Goal: Transaction & Acquisition: Obtain resource

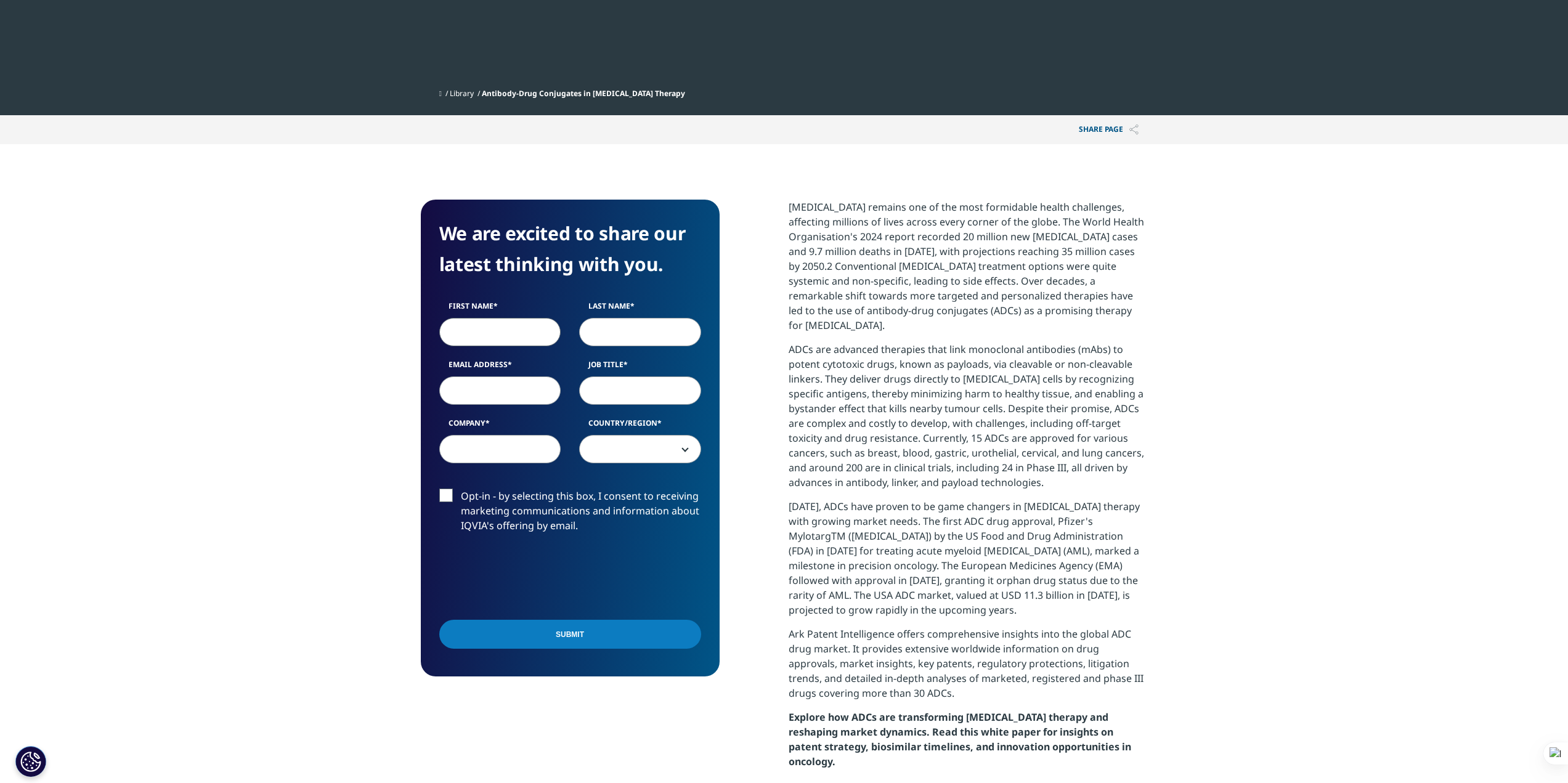
click at [497, 318] on input "First Name" at bounding box center [500, 332] width 122 height 29
type input "ㅉ"
type input "Wonchul"
type input "Park"
type input "wcpark@aivis.kr"
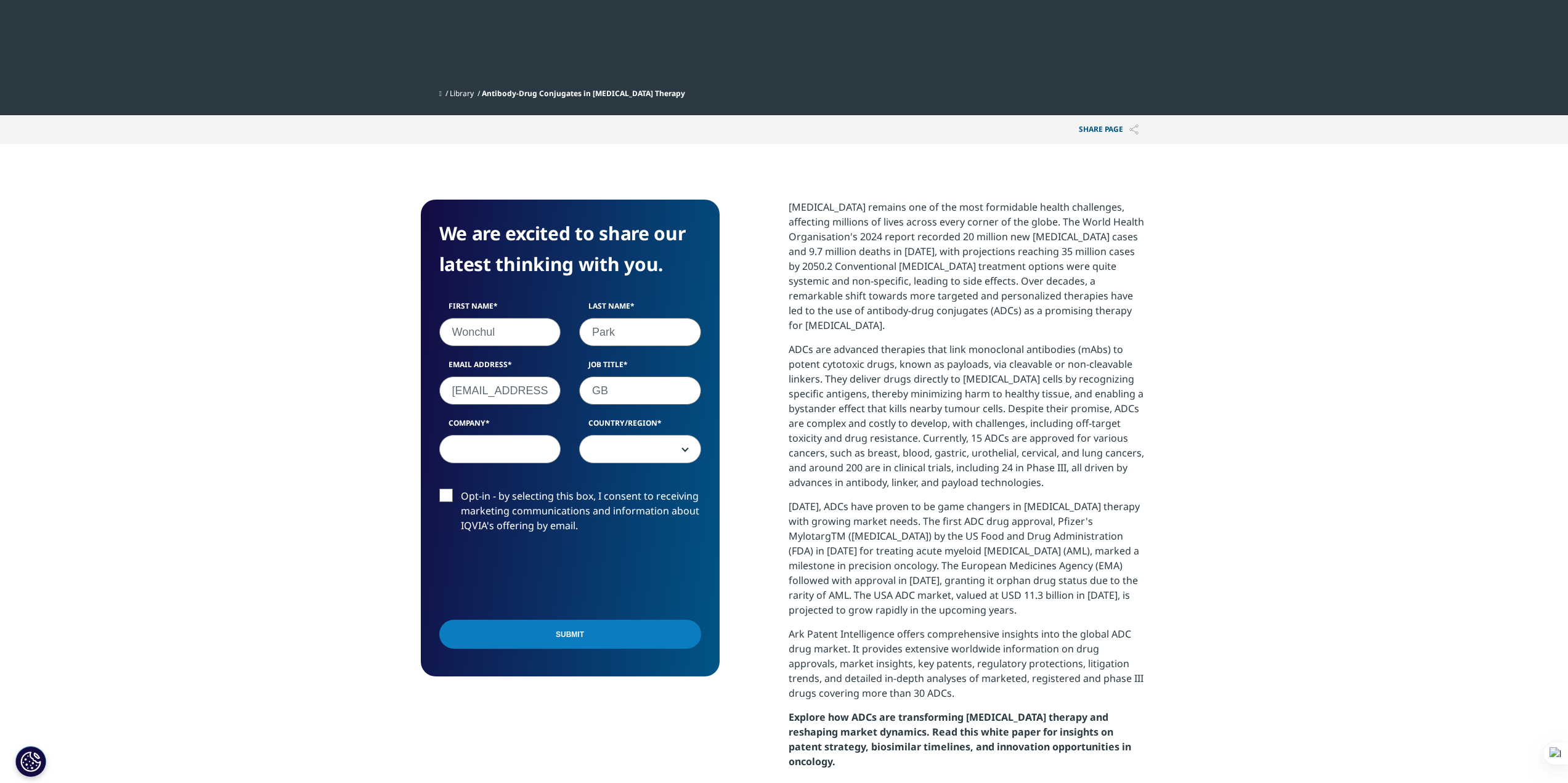
type input "G"
type input "BD"
type input "AIVIS"
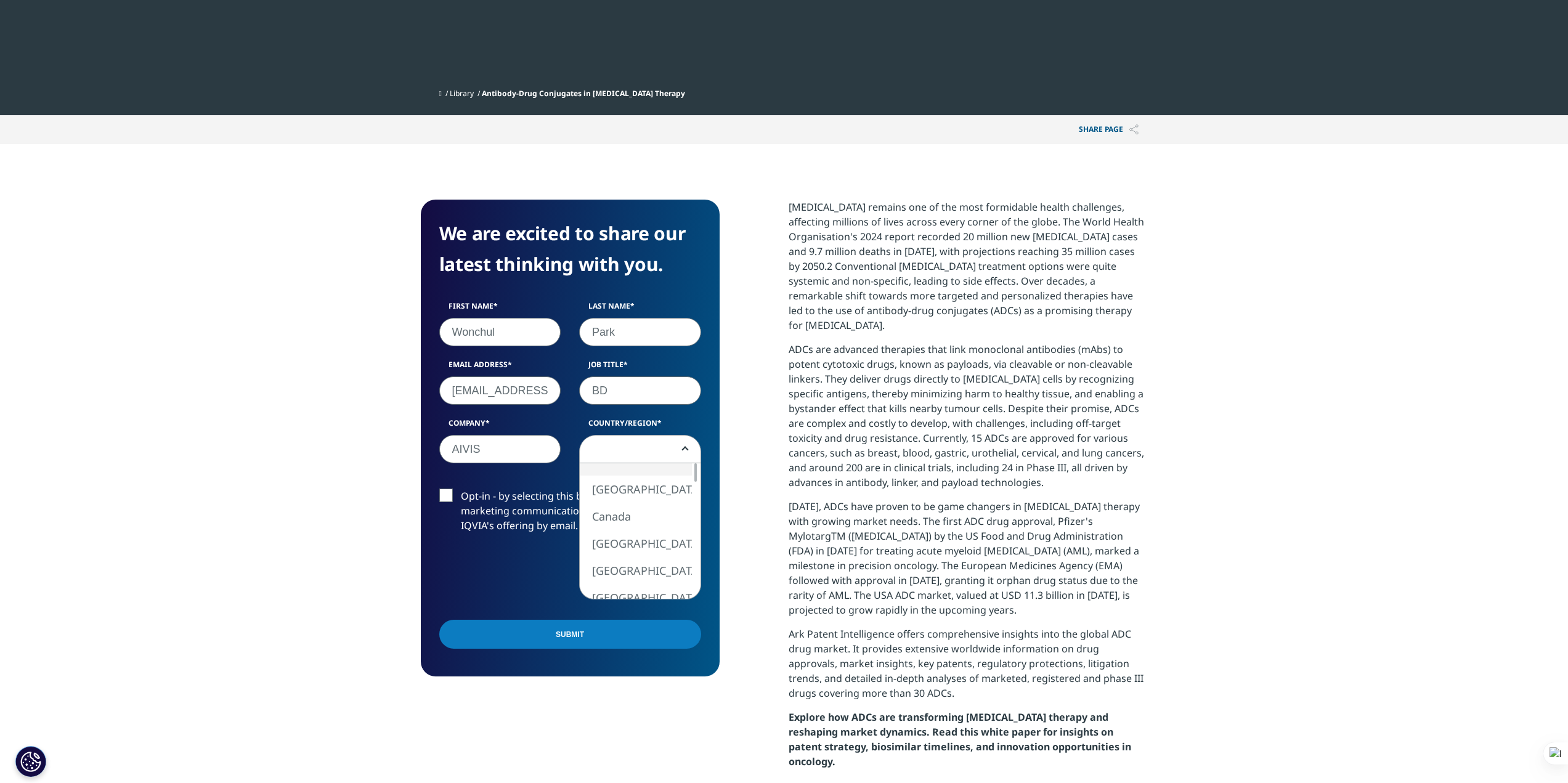
click at [653, 436] on span at bounding box center [641, 450] width 121 height 29
click at [626, 436] on span at bounding box center [641, 450] width 121 height 29
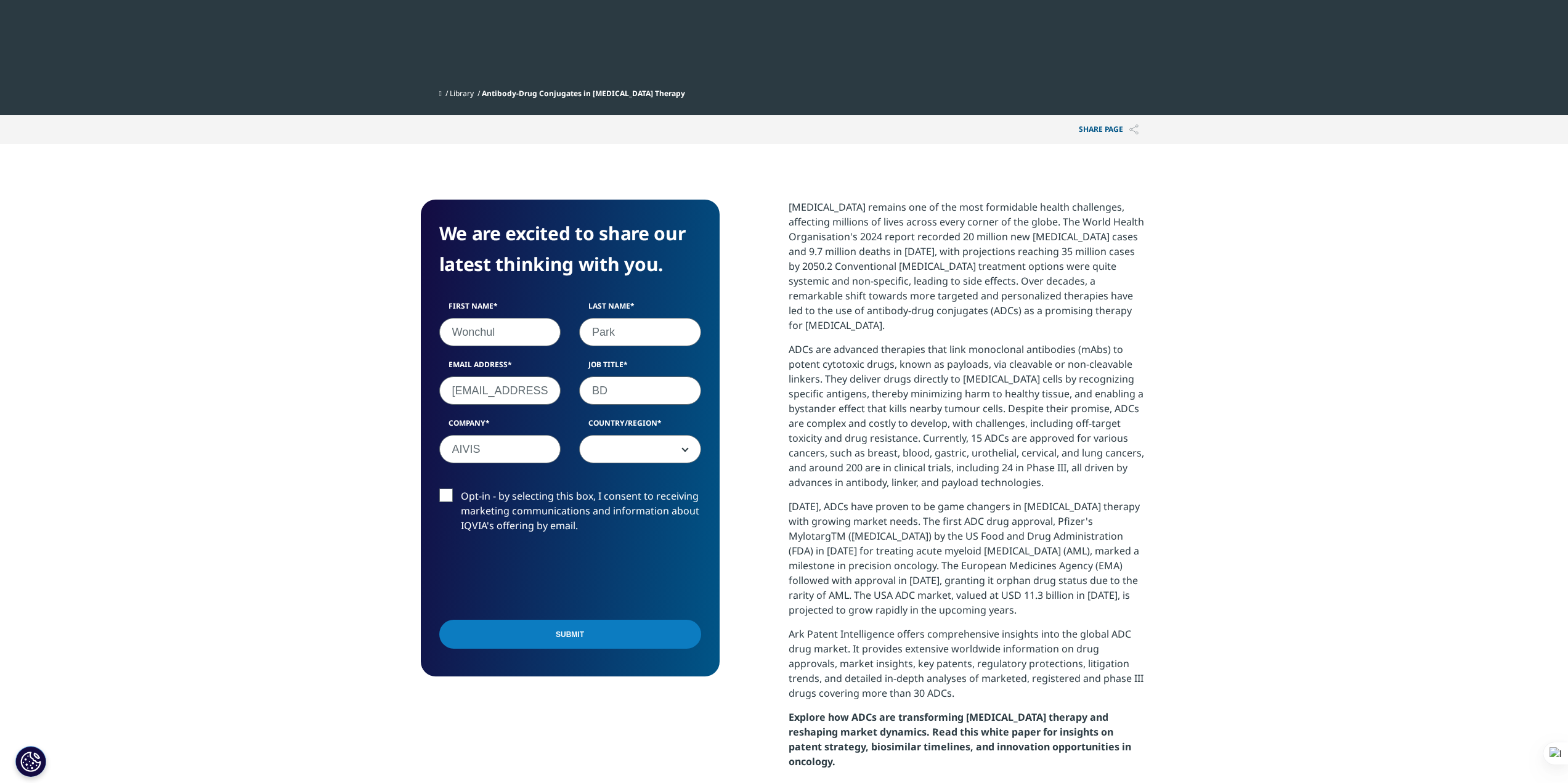
click at [634, 436] on span at bounding box center [641, 450] width 121 height 29
click at [647, 436] on span at bounding box center [641, 450] width 121 height 29
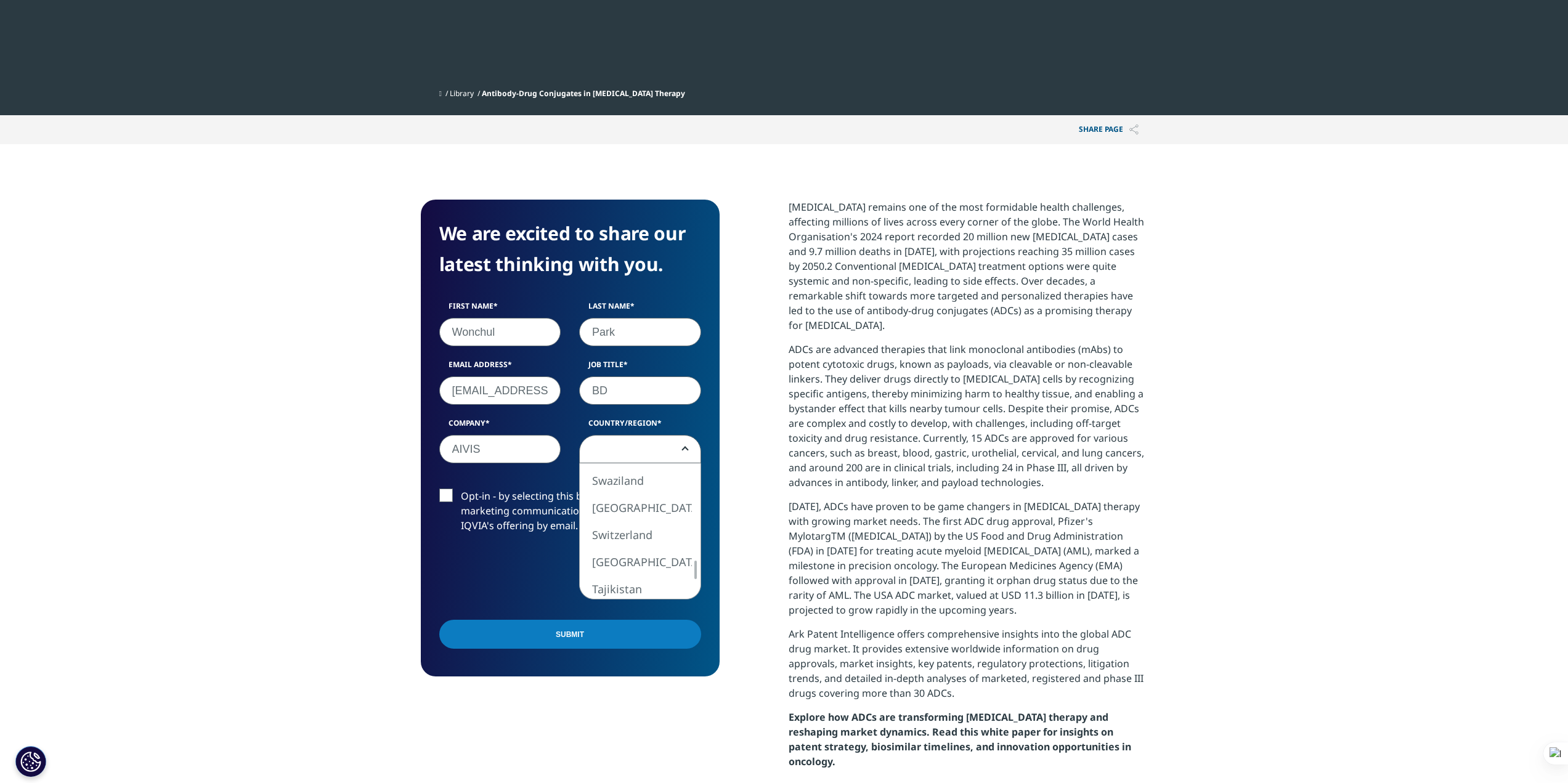
click at [691, 561] on div at bounding box center [695, 570] width 10 height 19
select select "South Korea"
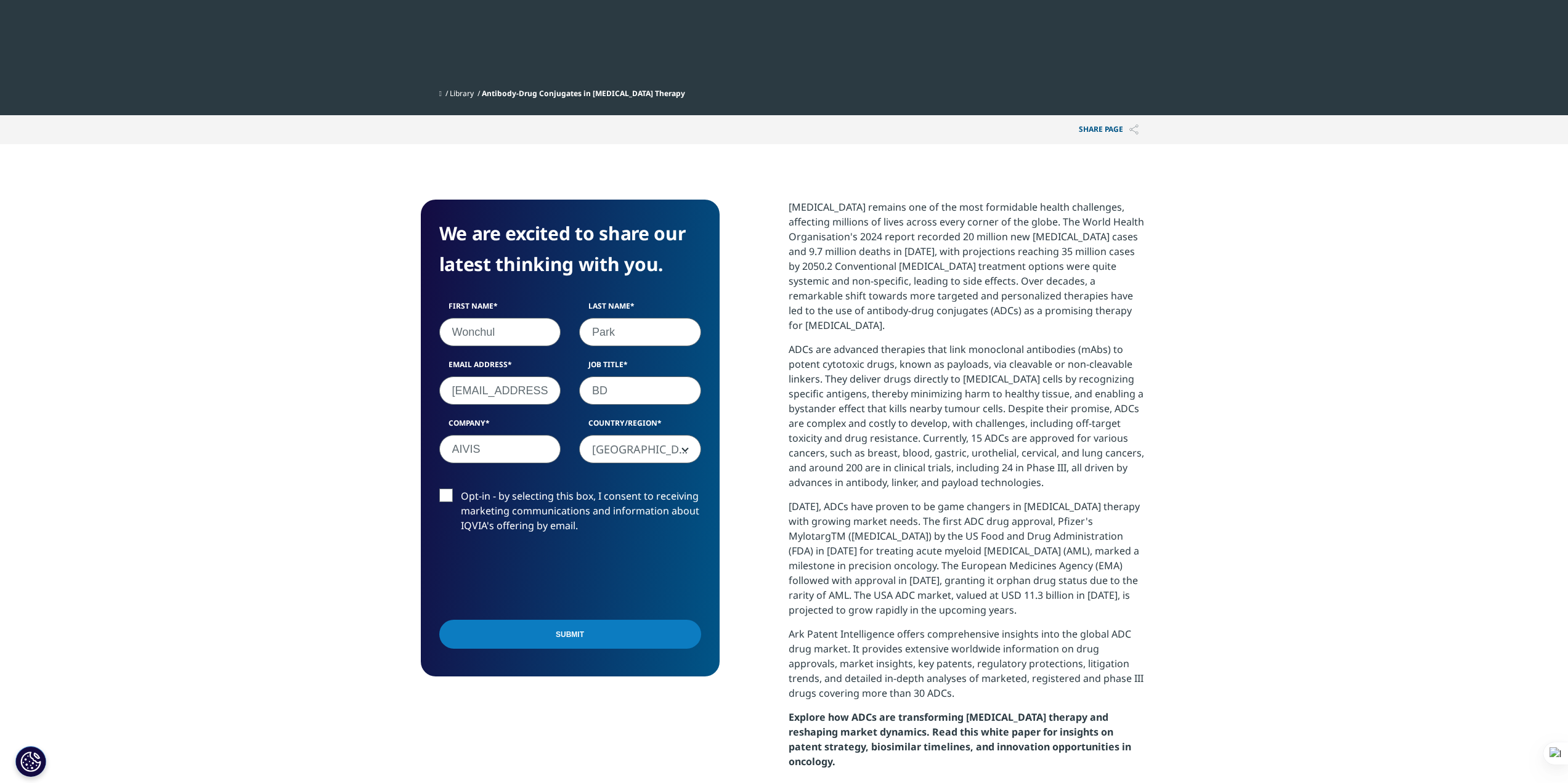
click at [441, 489] on label "Opt-in - by selecting this box, I consent to receiving marketing communications…" at bounding box center [570, 514] width 261 height 51
click at [461, 489] on input "Opt-in - by selecting this box, I consent to receiving marketing communications…" at bounding box center [461, 489] width 0 height 0
click at [444, 489] on label "Opt-in - by selecting this box, I consent to receiving marketing communications…" at bounding box center [570, 514] width 261 height 51
click at [461, 489] on input "Opt-in - by selecting this box, I consent to receiving marketing communications…" at bounding box center [461, 489] width 0 height 0
click at [585, 620] on input "Submit" at bounding box center [570, 634] width 261 height 29
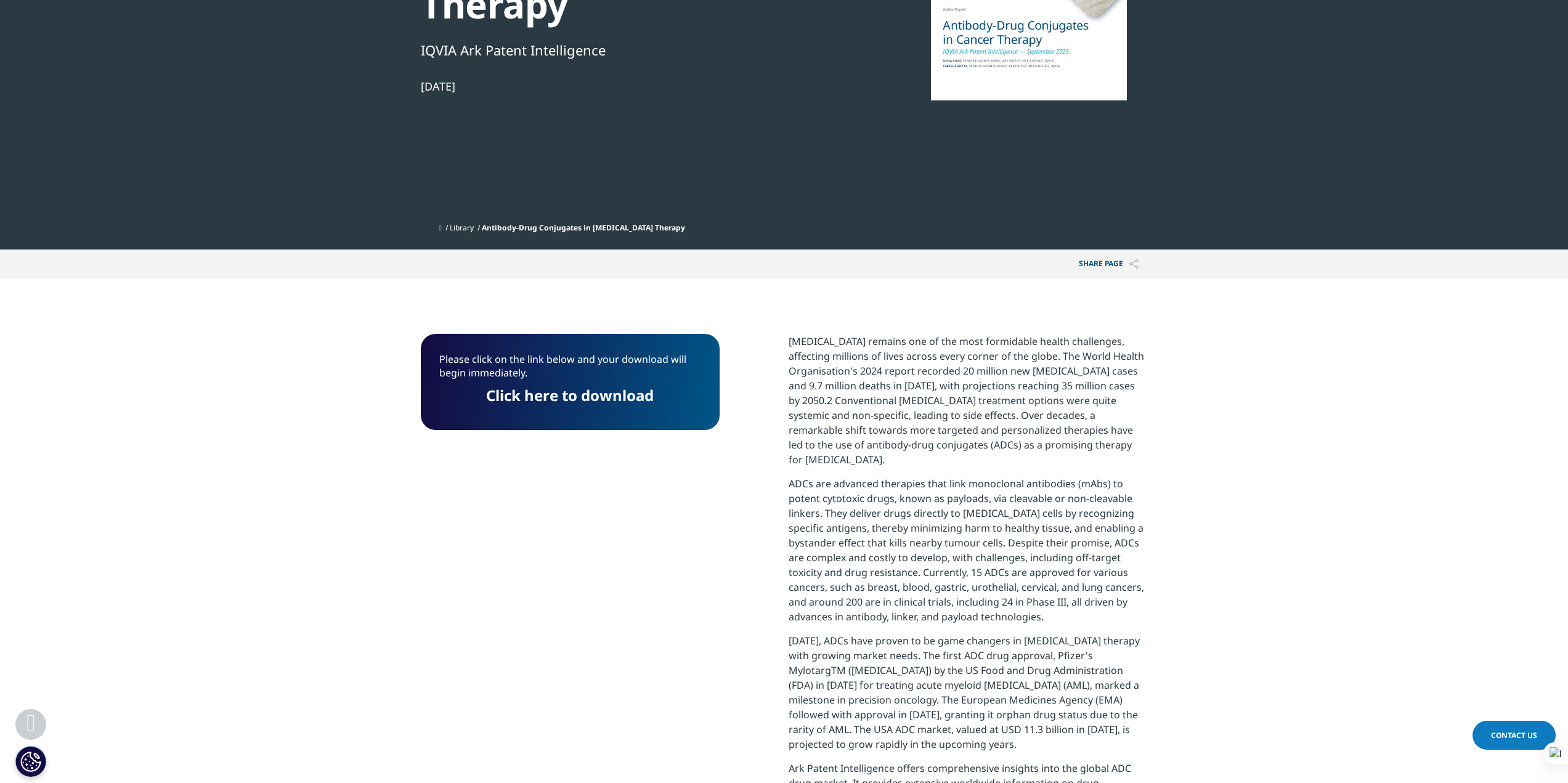
scroll to position [96, 299]
drag, startPoint x: 591, startPoint y: 352, endPoint x: 745, endPoint y: 281, distance: 169.6
click at [591, 385] on link "Click here to download" at bounding box center [570, 395] width 168 height 20
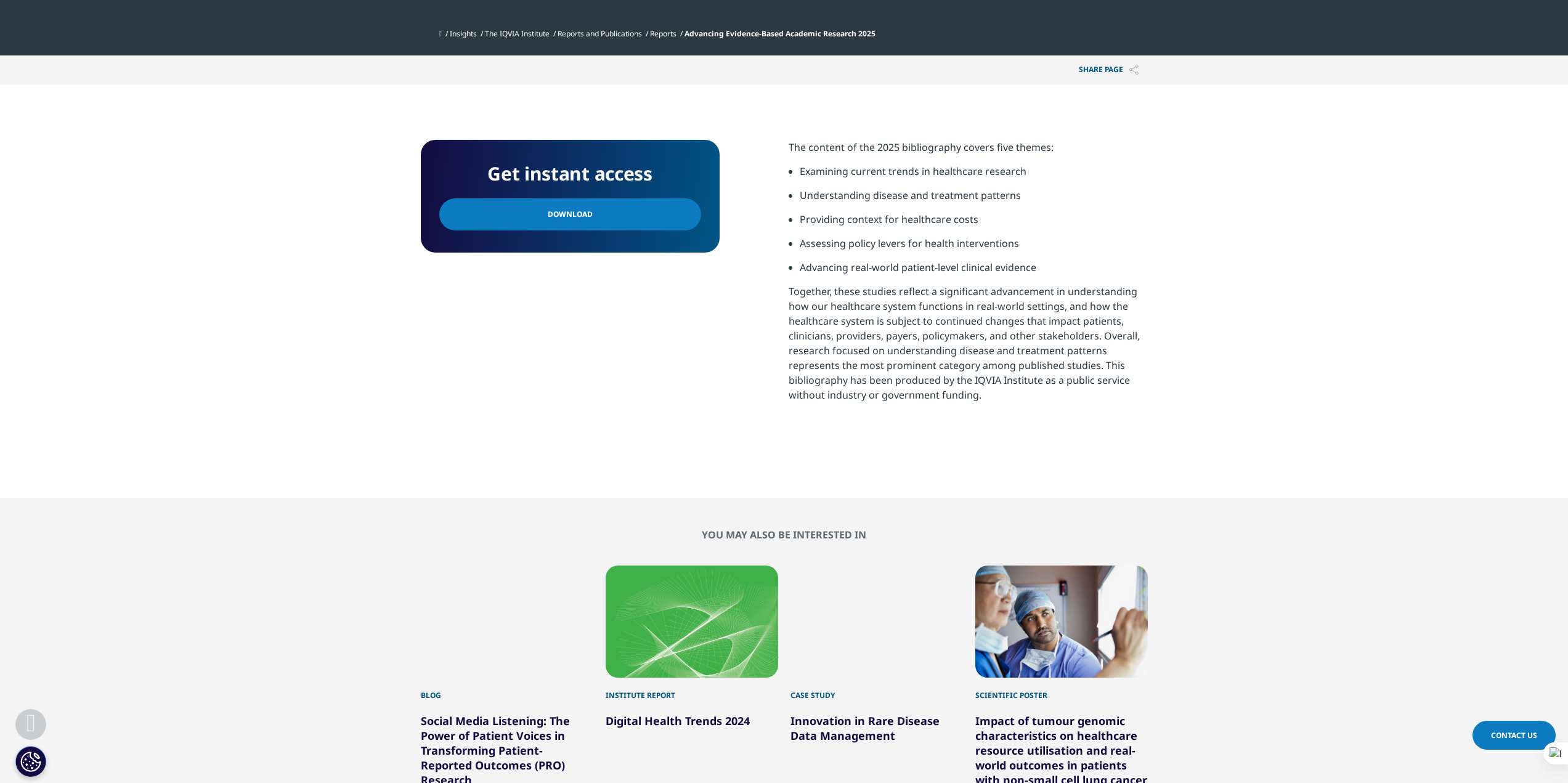
scroll to position [369, 0]
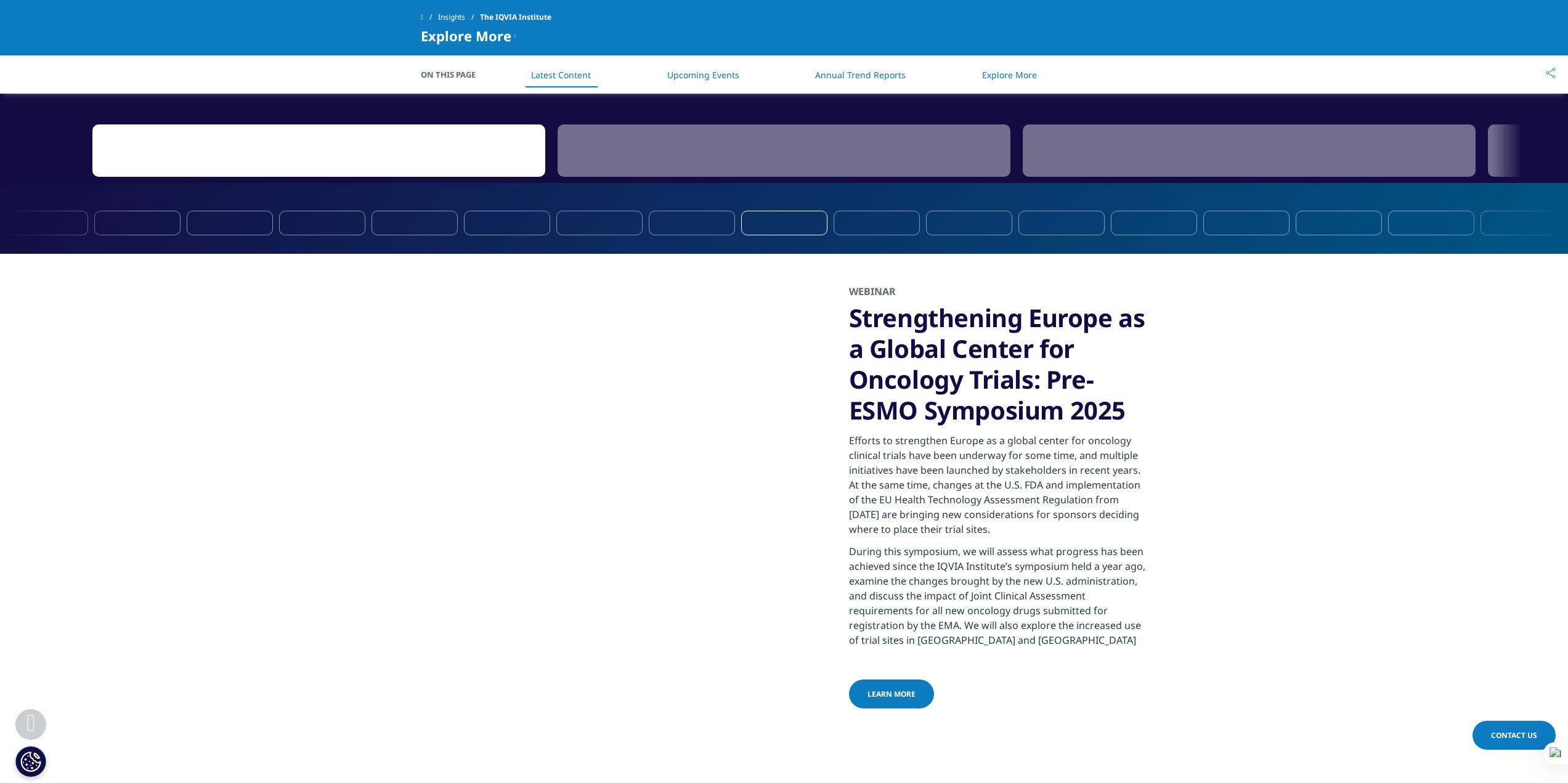
click at [1475, 455] on section "Webinar Strengthening Europe as a Global Center for Oncology Trials: Pre-ESMO S…" at bounding box center [784, 498] width 1568 height 488
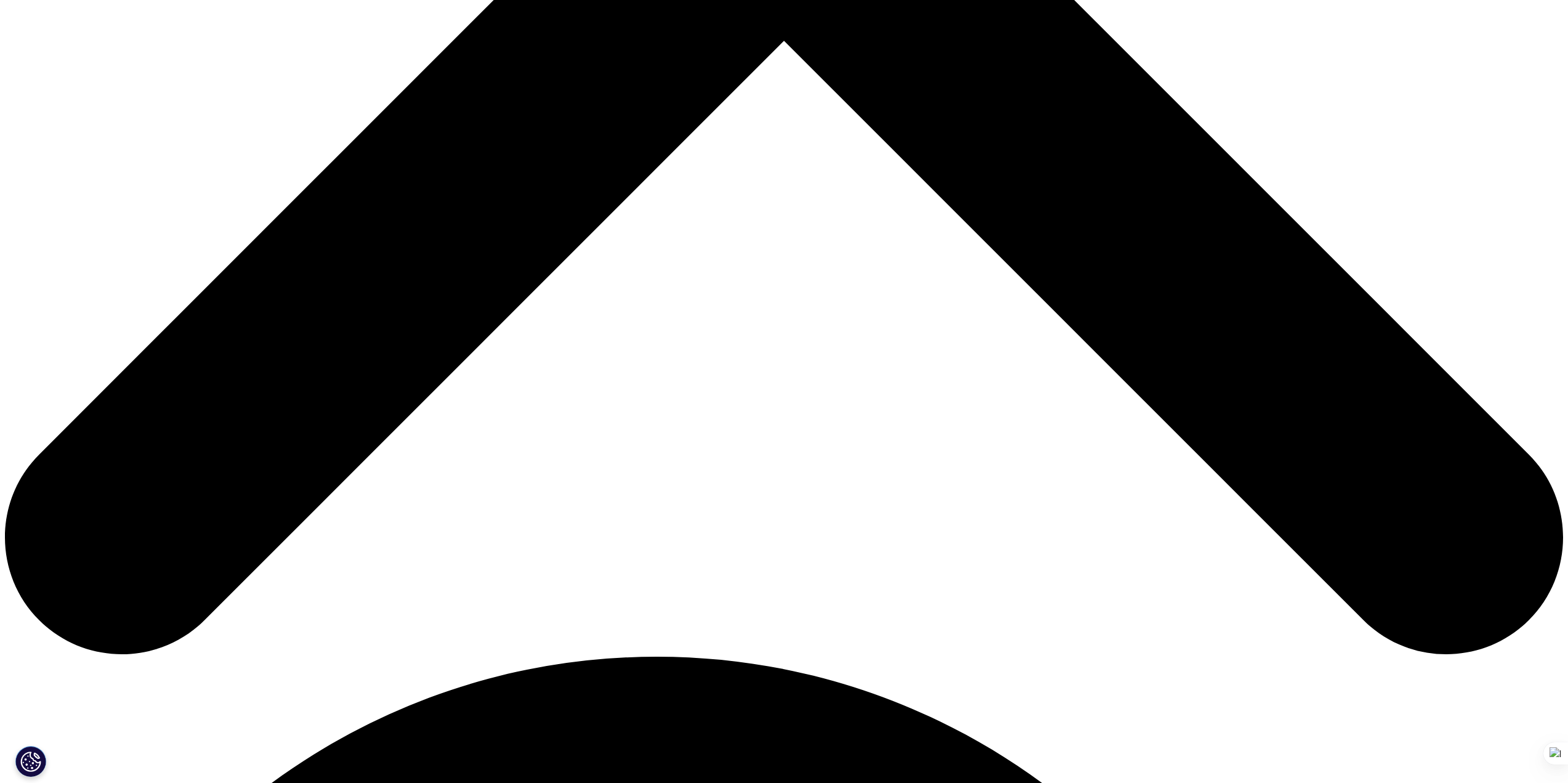
scroll to position [924, 0]
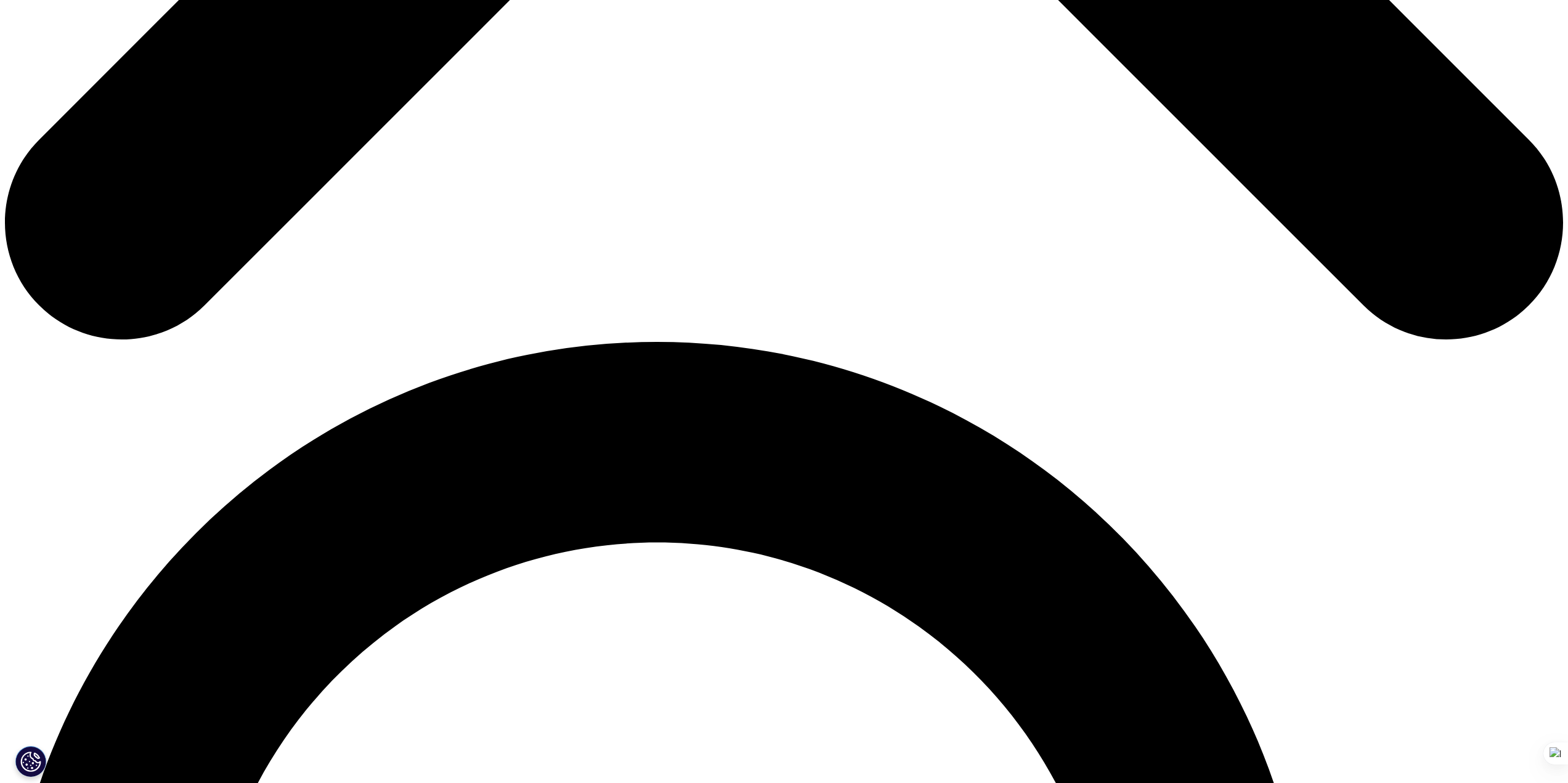
scroll to position [1233, 0]
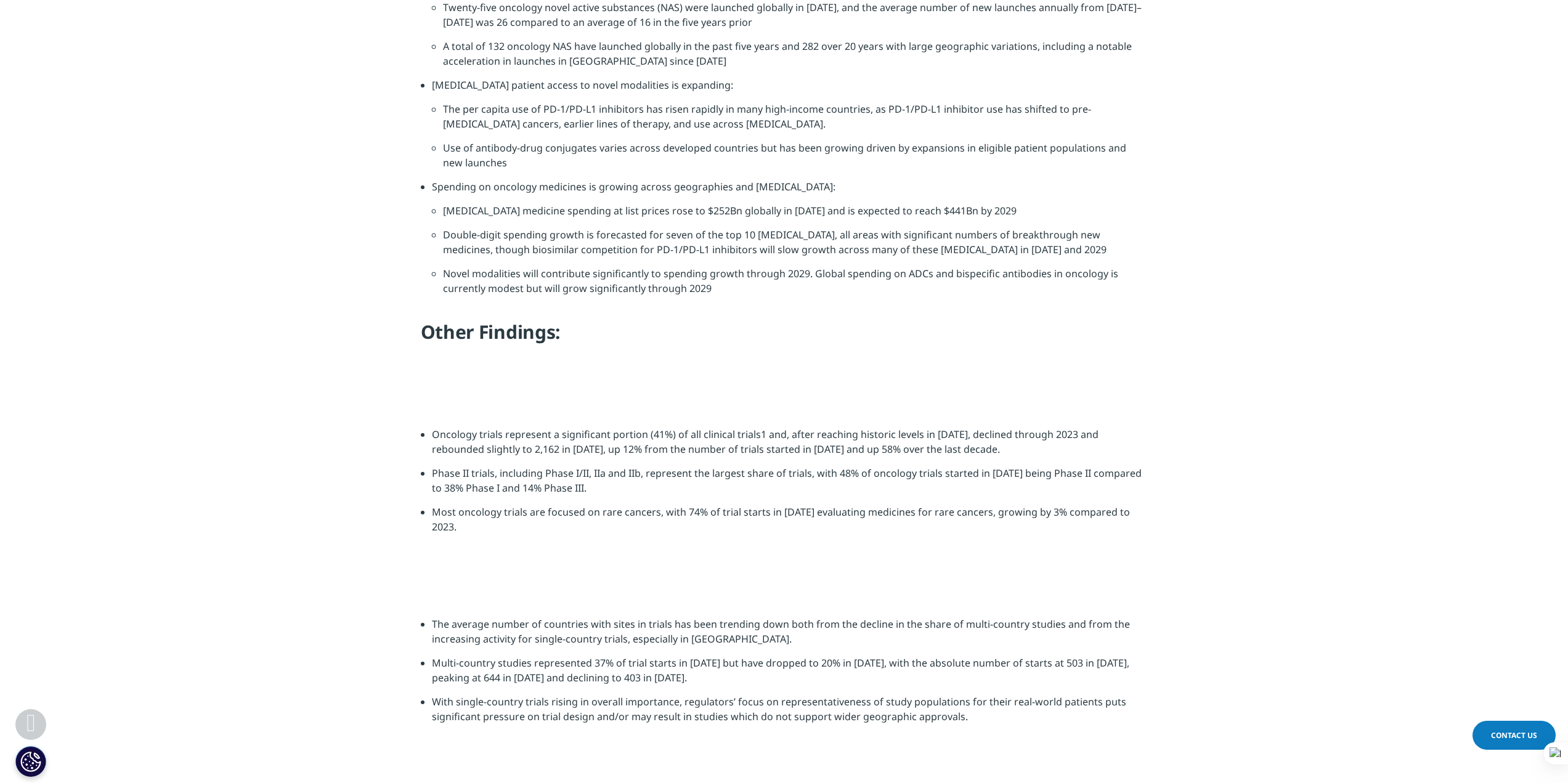
click at [788, 237] on li "Double-digit spending growth is forecasted for seven of the top 10 [MEDICAL_DAT…" at bounding box center [795, 247] width 705 height 39
click at [728, 266] on li "Novel modalities will contribute significantly to spending growth through 2029.…" at bounding box center [795, 286] width 705 height 39
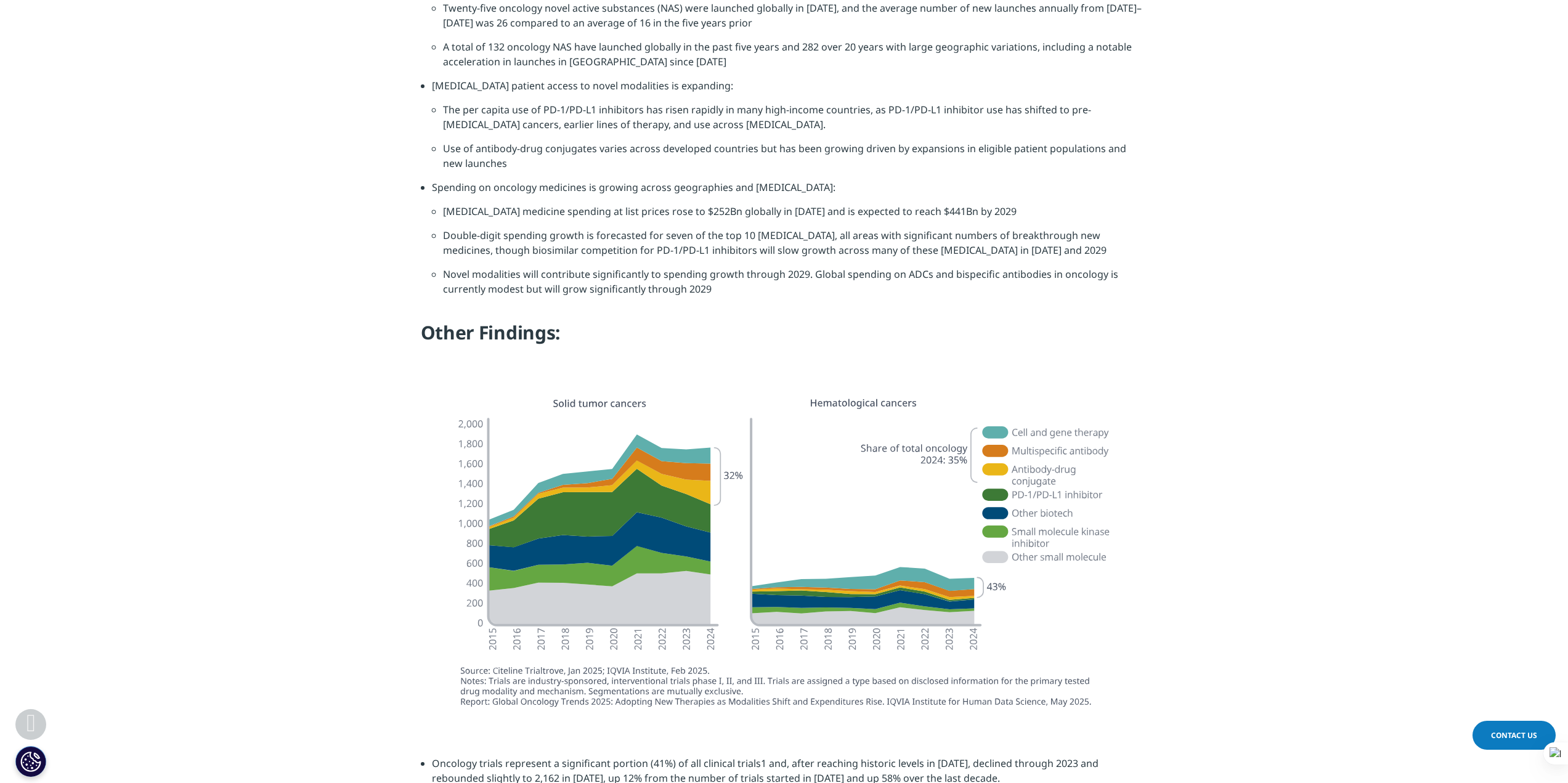
click at [728, 266] on li "Novel modalities will contribute significantly to spending growth through 2029.…" at bounding box center [795, 286] width 705 height 39
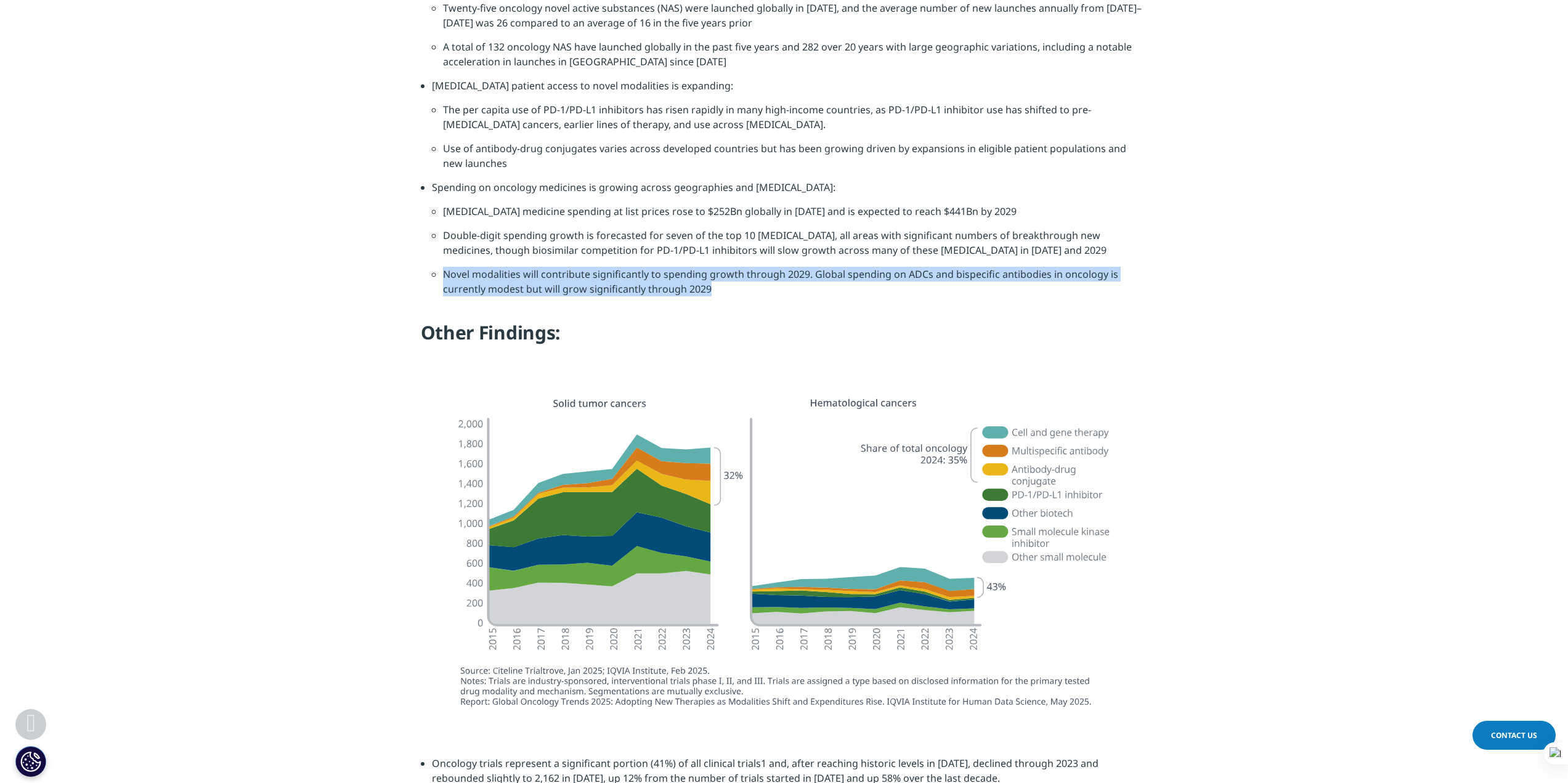
type textarea "Novel modalities will contribute significantly to spending growth through 2029.…"
click at [728, 266] on li "Novel modalities will contribute significantly to spending growth through 2029.…" at bounding box center [795, 286] width 705 height 39
click at [857, 267] on li "Novel modalities will contribute significantly to spending growth through 2029.…" at bounding box center [795, 286] width 705 height 39
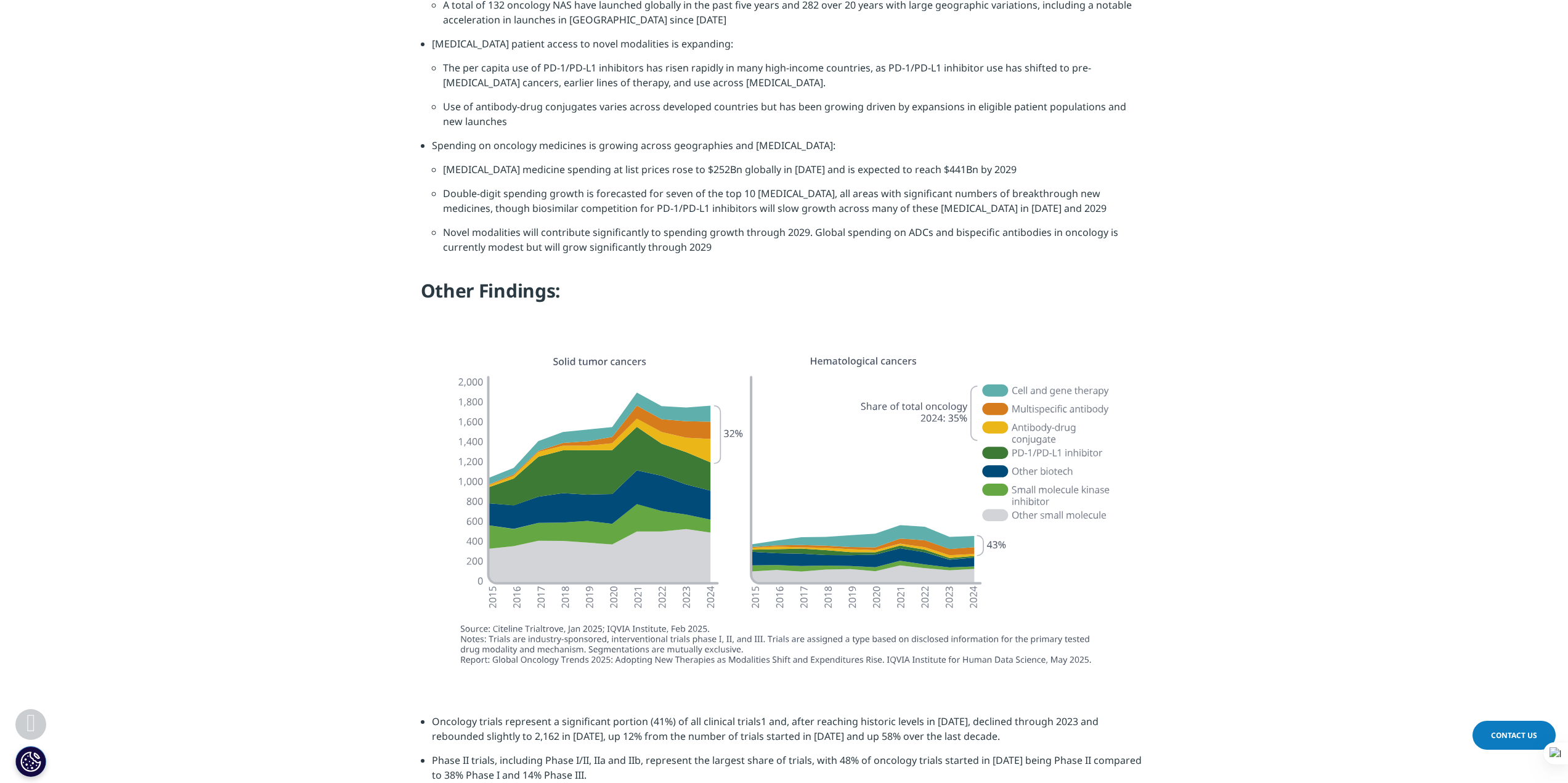
scroll to position [1356, 0]
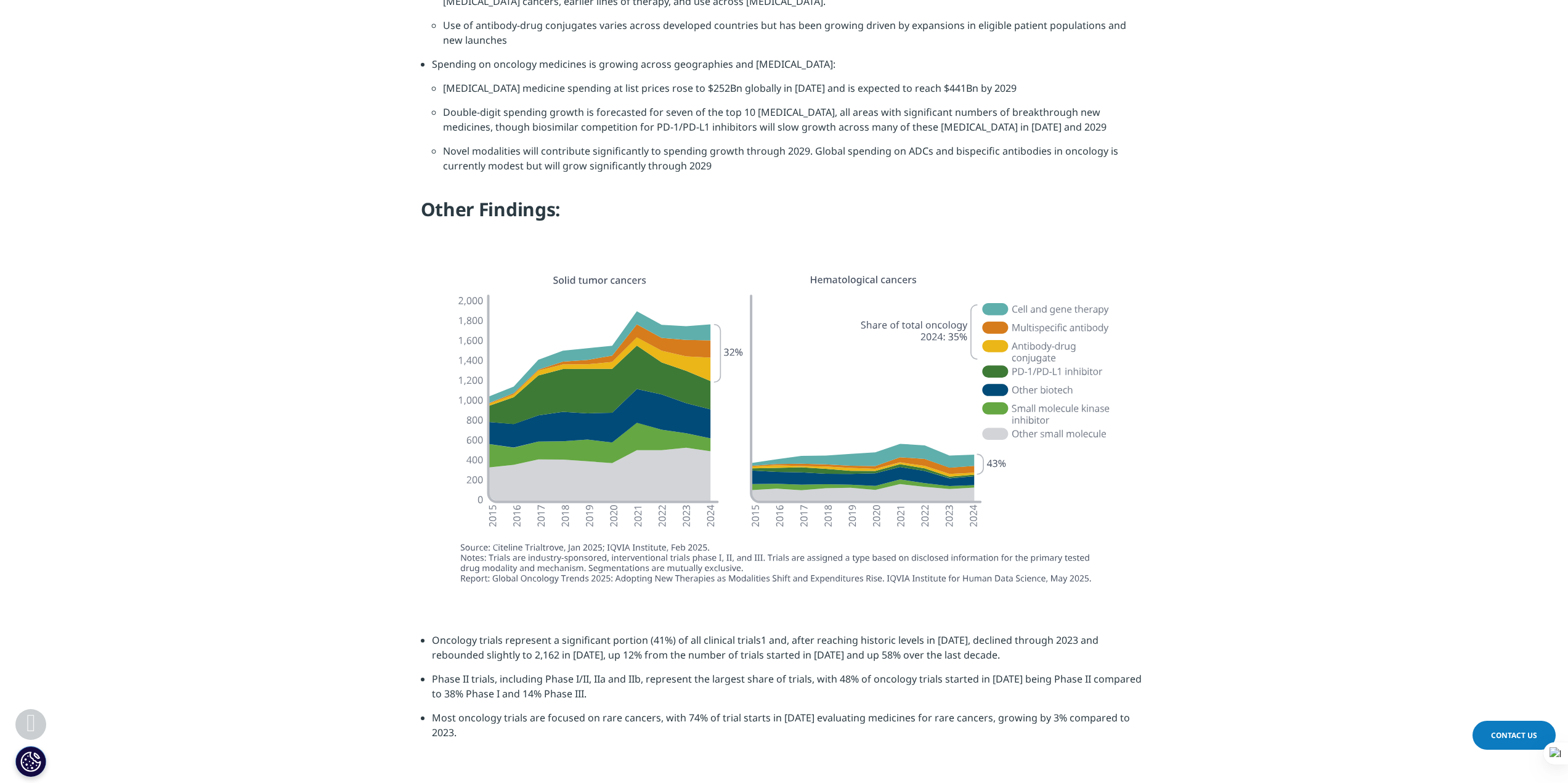
click at [780, 145] on li "Novel modalities will contribute significantly to spending growth through 2029.…" at bounding box center [795, 163] width 705 height 39
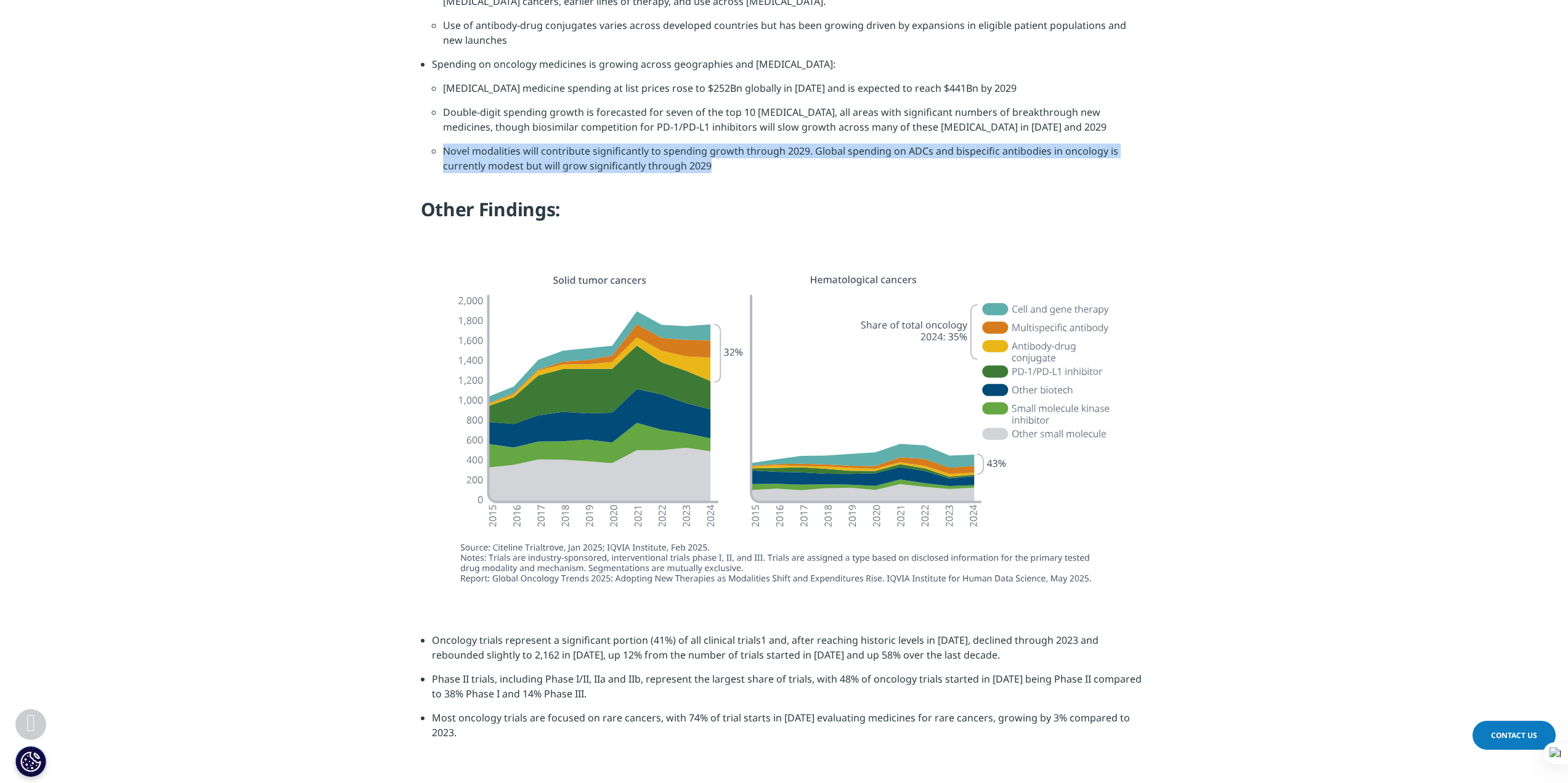
click at [780, 145] on li "Novel modalities will contribute significantly to spending growth through 2029.…" at bounding box center [795, 163] width 705 height 39
click at [869, 144] on li "Novel modalities will contribute significantly to spending growth through 2029.…" at bounding box center [795, 163] width 705 height 39
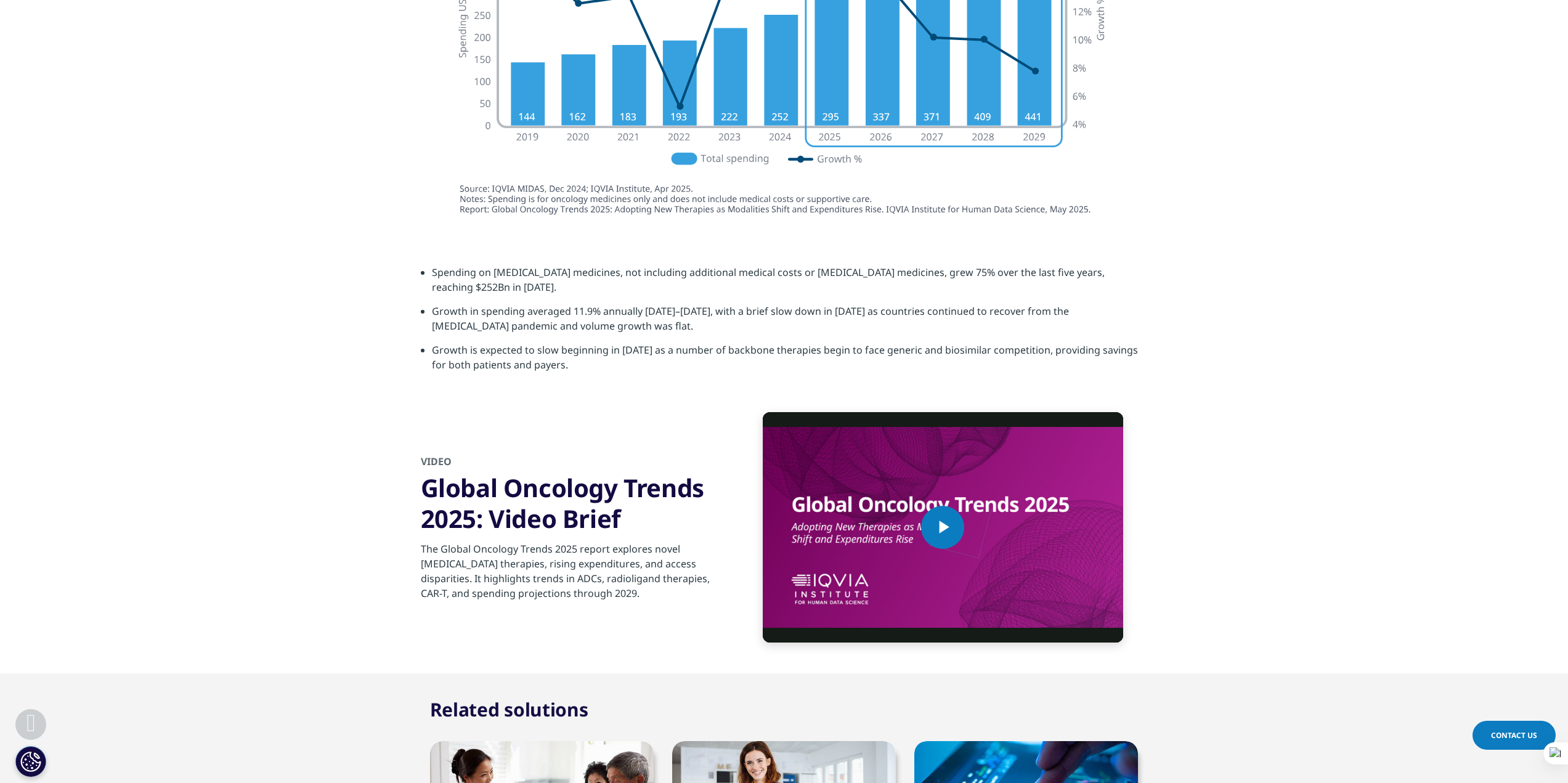
scroll to position [3698, 0]
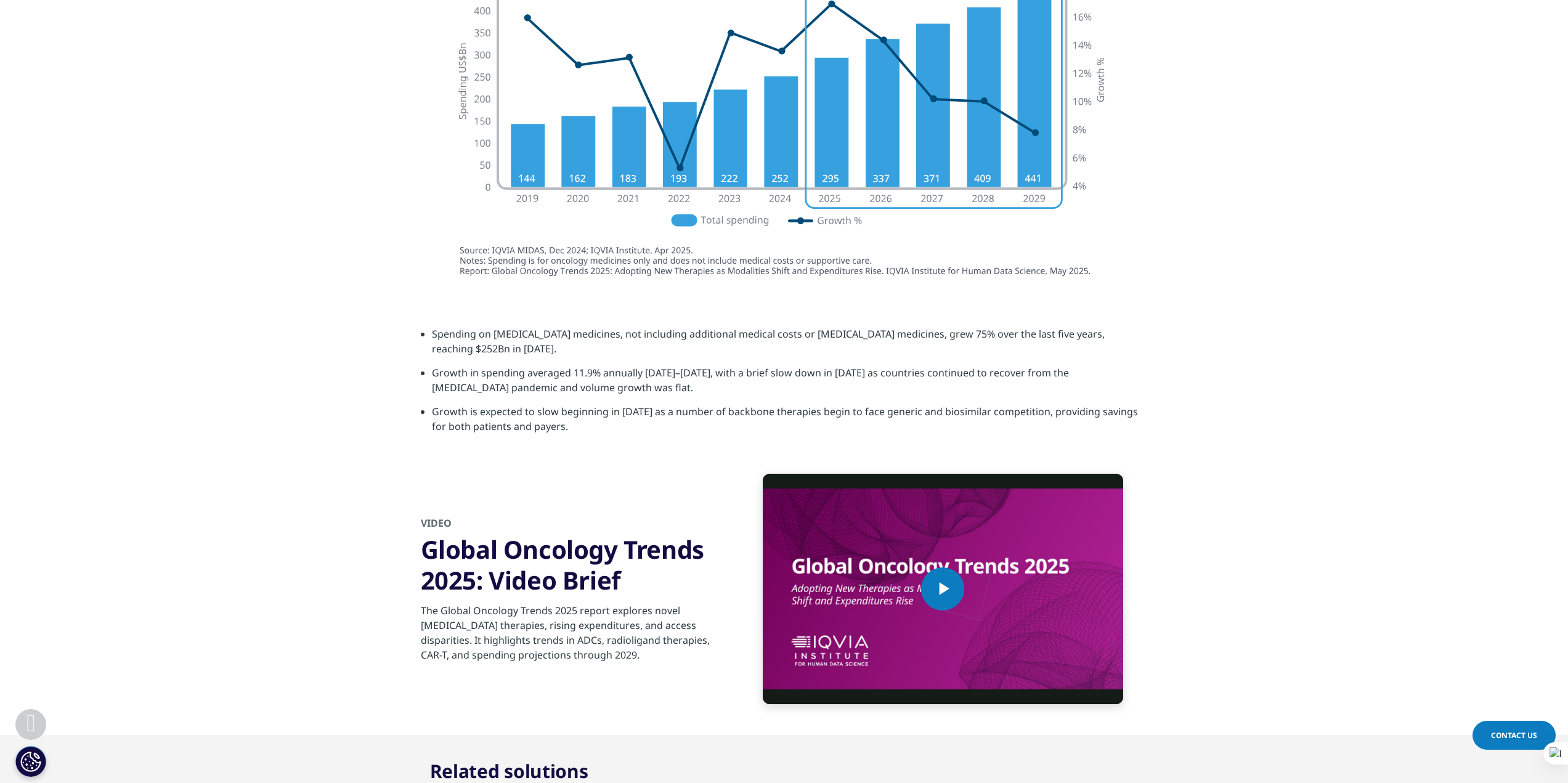
drag, startPoint x: 1441, startPoint y: 0, endPoint x: 1149, endPoint y: 38, distance: 294.5
click at [1154, 58] on section at bounding box center [784, 123] width 1568 height 347
drag, startPoint x: 429, startPoint y: 0, endPoint x: 331, endPoint y: 112, distance: 148.8
click at [331, 112] on section at bounding box center [784, 123] width 1568 height 347
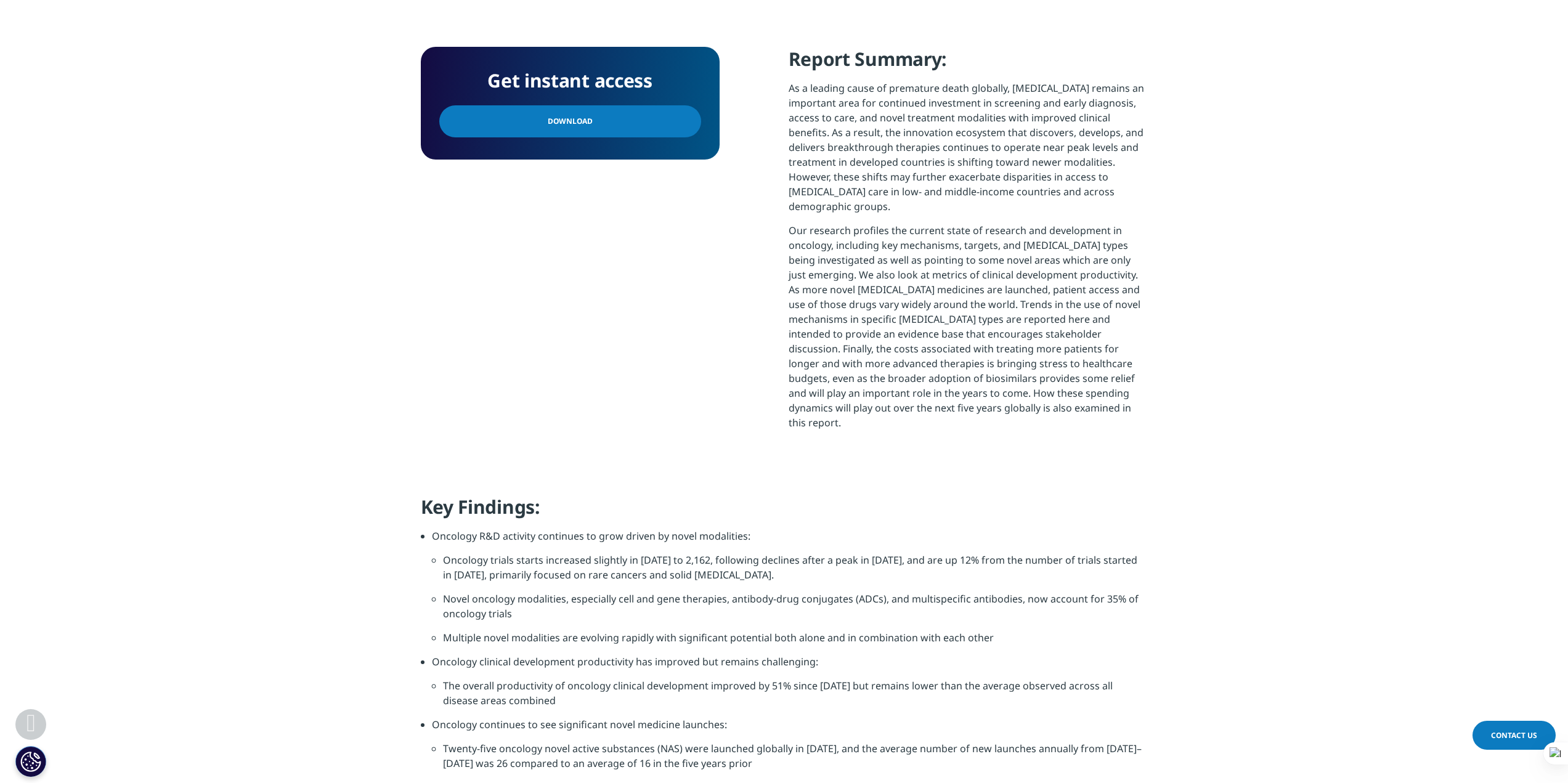
scroll to position [493, 0]
click at [855, 88] on p "As a leading cause of premature death globally, [MEDICAL_DATA] remains an impor…" at bounding box center [968, 150] width 360 height 142
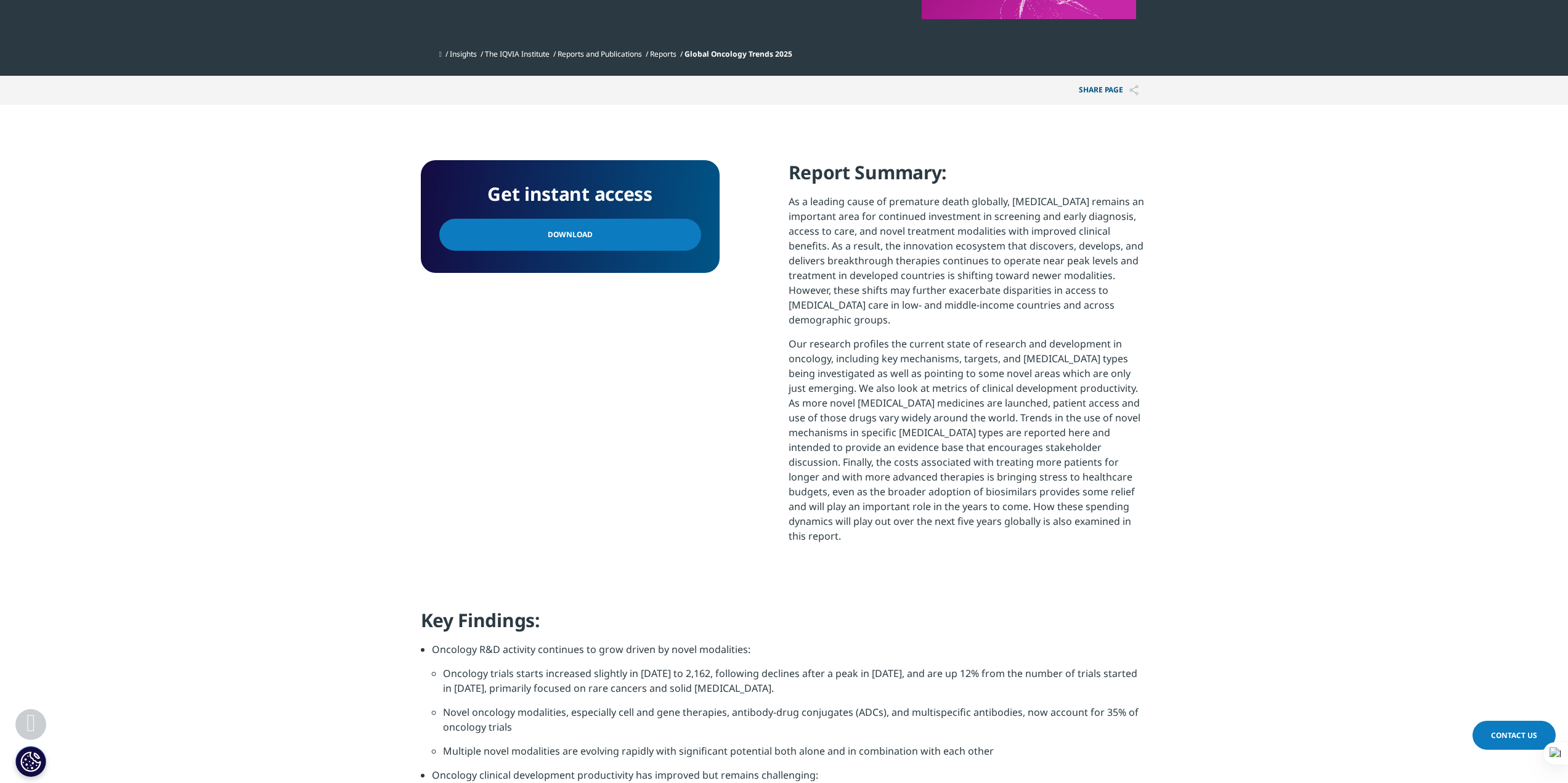
scroll to position [185, 0]
